Goal: Check status

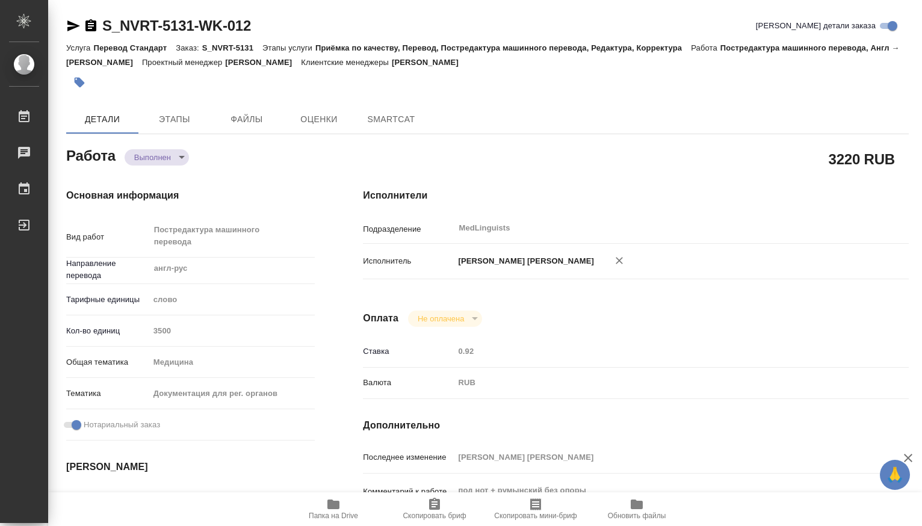
type textarea "x"
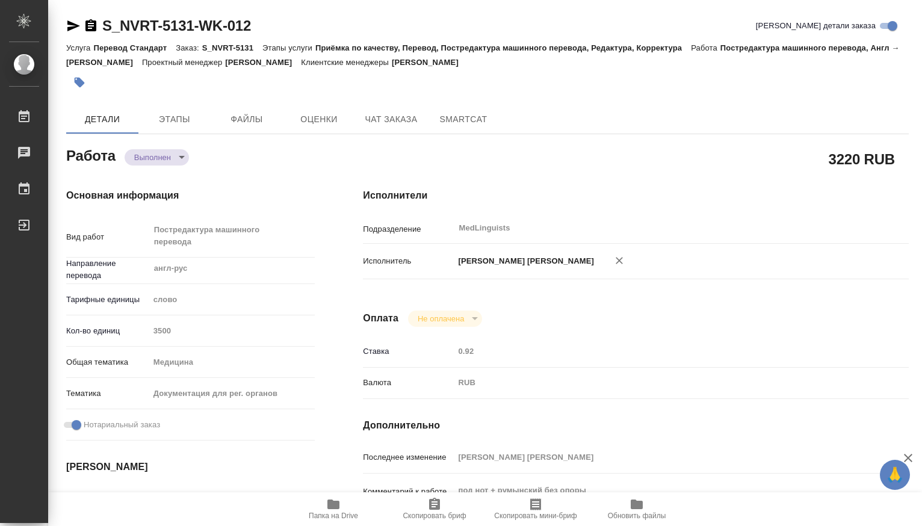
type textarea "x"
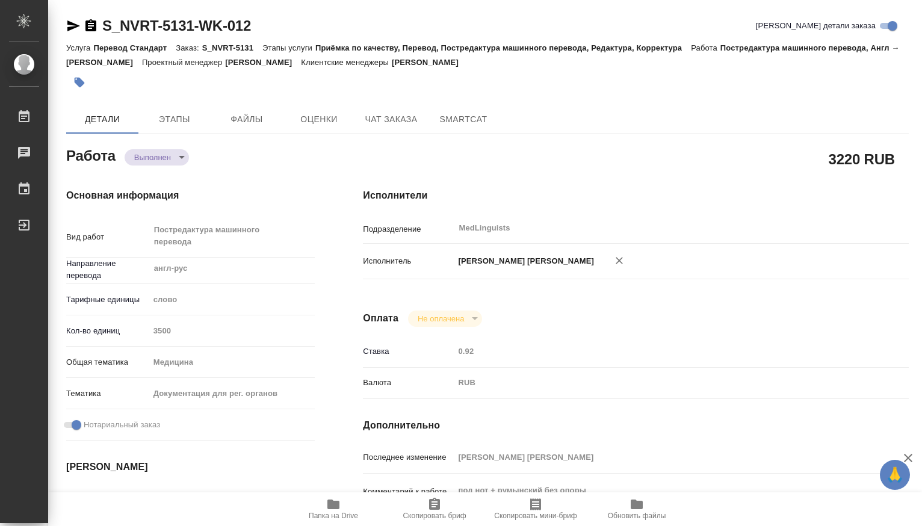
type textarea "x"
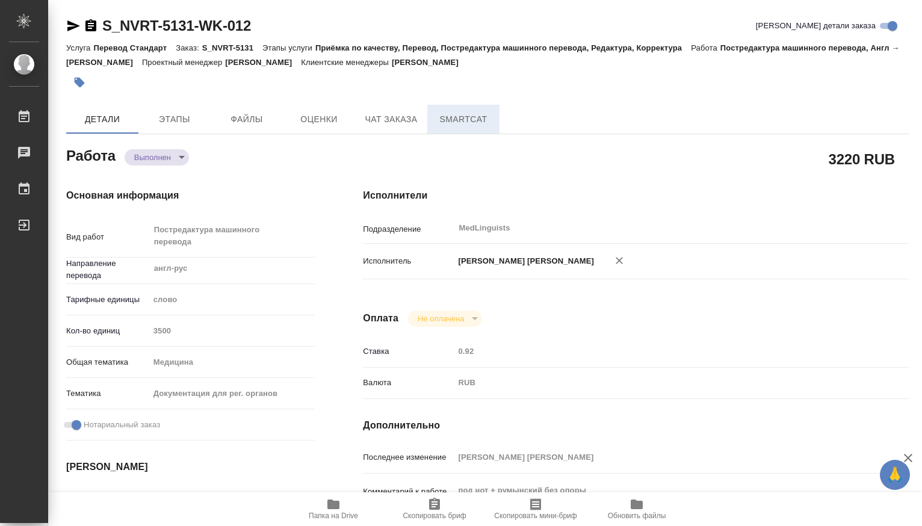
type textarea "x"
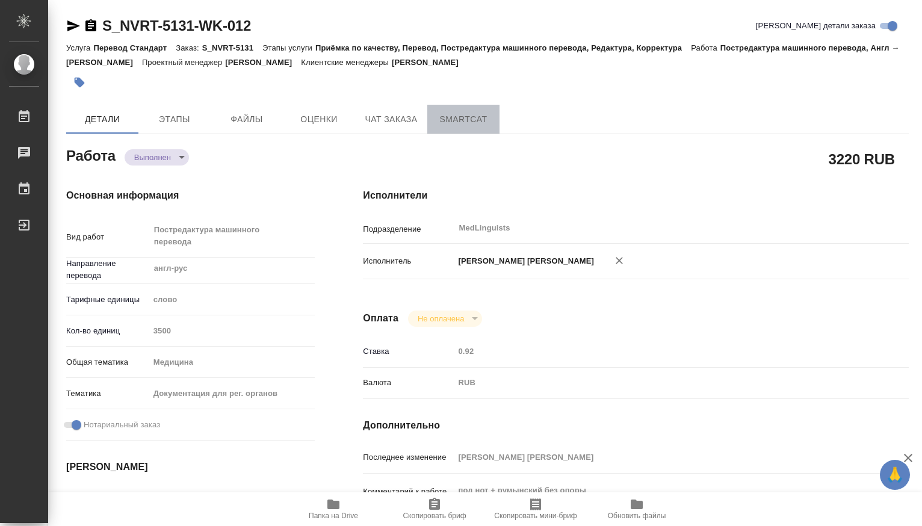
click at [472, 116] on span "SmartCat" at bounding box center [464, 119] width 58 height 15
type textarea "x"
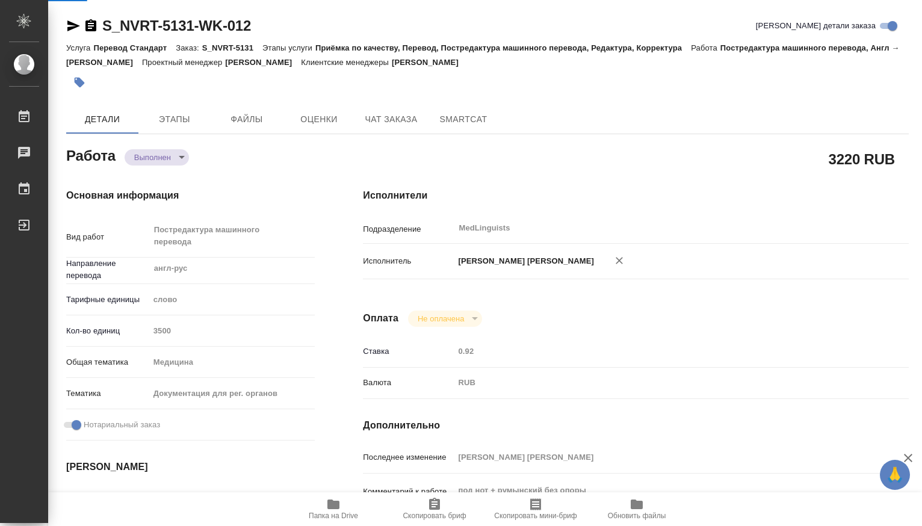
type textarea "x"
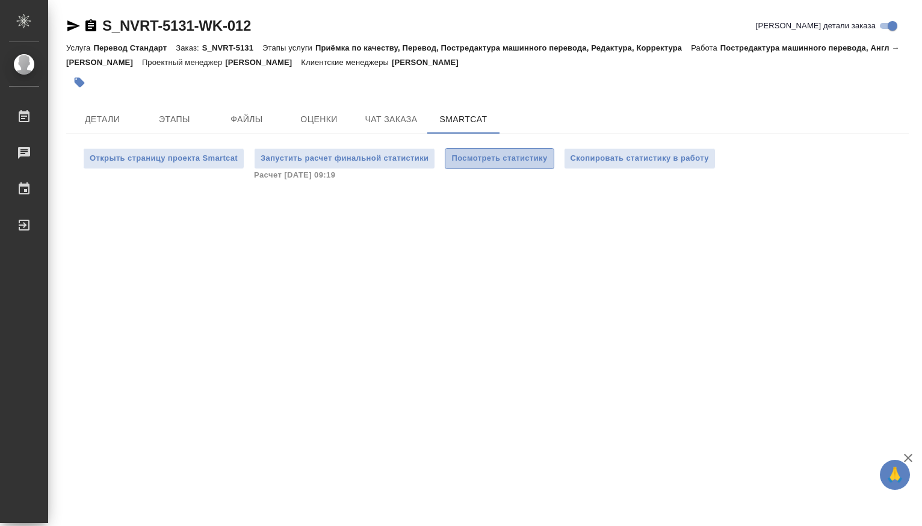
click at [494, 159] on span "Посмотреть статистику" at bounding box center [499, 159] width 96 height 14
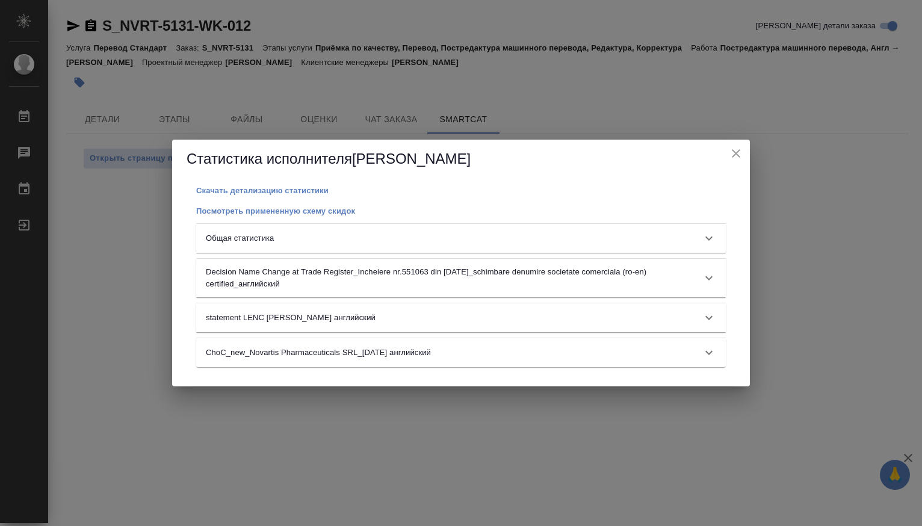
click at [711, 237] on icon at bounding box center [709, 238] width 14 height 14
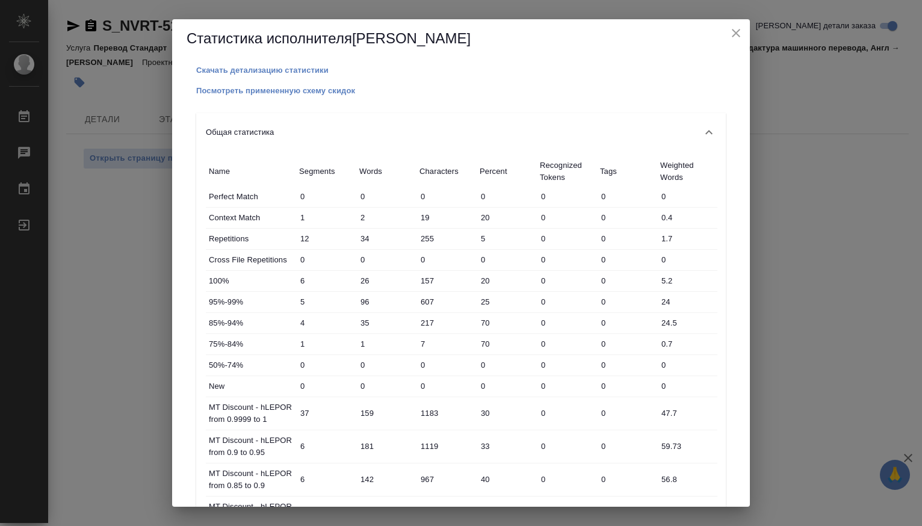
click at [803, 102] on div "Статистика исполнителя [PERSON_NAME] Скачать детализацию статистики Посмотреть …" at bounding box center [461, 263] width 922 height 526
